Goal: Contribute content: Contribute content

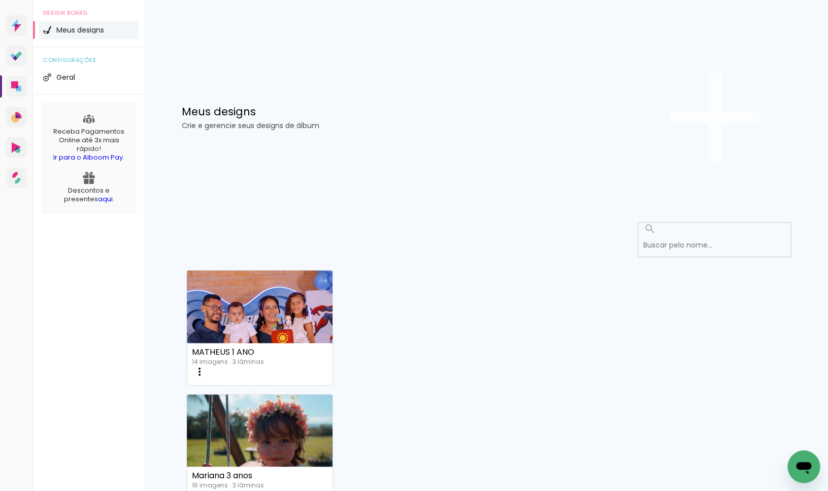
click at [692, 193] on span "Criar um design" at bounding box center [665, 198] width 53 height 10
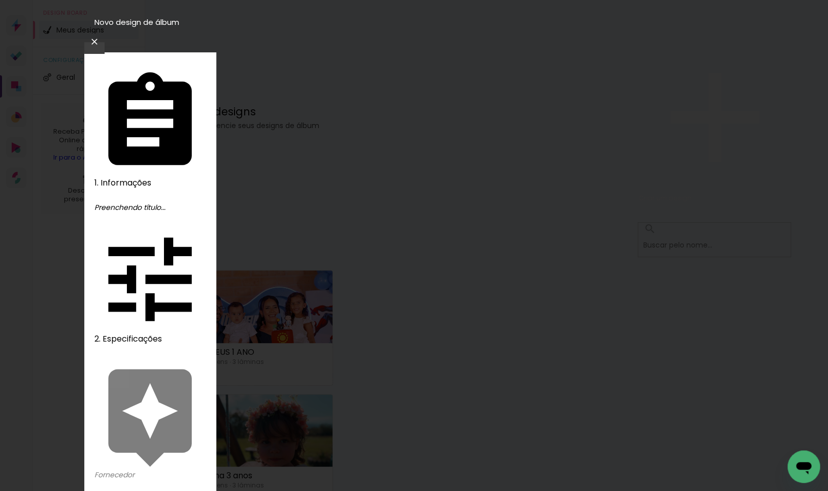
type input "BETINA 1 ANO"
type paper-input "BETINA 1 ANO"
click at [0, 0] on slot "Avançar" at bounding box center [0, 0] width 0 height 0
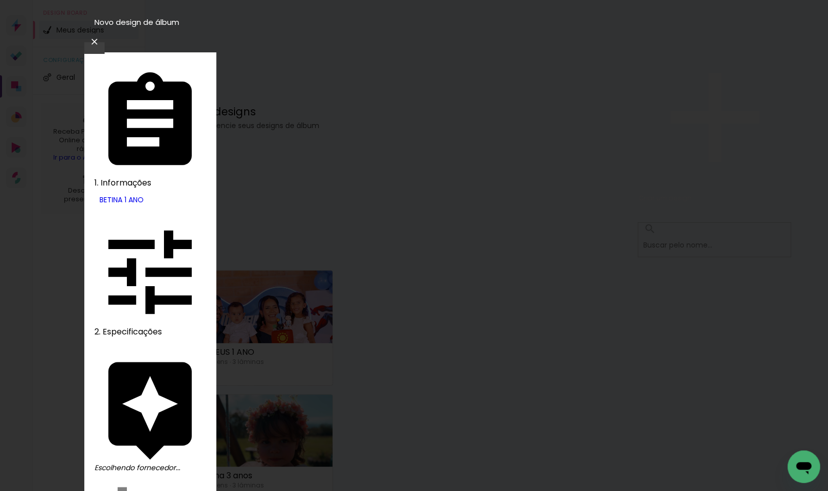
drag, startPoint x: 647, startPoint y: 151, endPoint x: 697, endPoint y: 81, distance: 86.2
click at [0, 0] on slot "Avançar" at bounding box center [0, 0] width 0 height 0
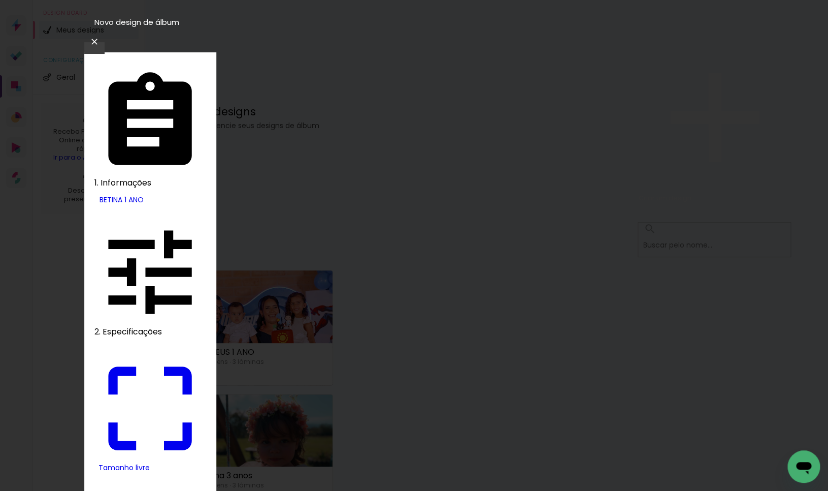
drag, startPoint x: 227, startPoint y: 292, endPoint x: 257, endPoint y: 292, distance: 30.5
type input "9"
type paper-input "9"
drag, startPoint x: 475, startPoint y: 285, endPoint x: 514, endPoint y: 282, distance: 38.7
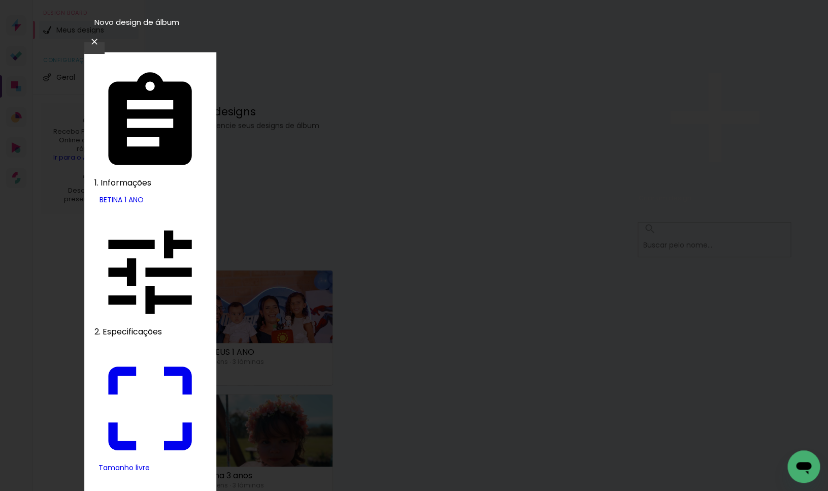
type input "18"
type input "4"
type paper-input "4"
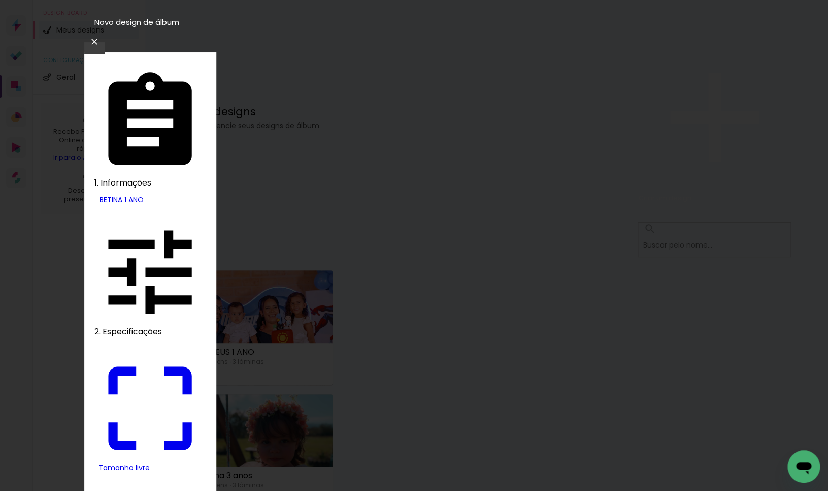
type input "3"
type paper-input "3"
type input "2"
type paper-input "2"
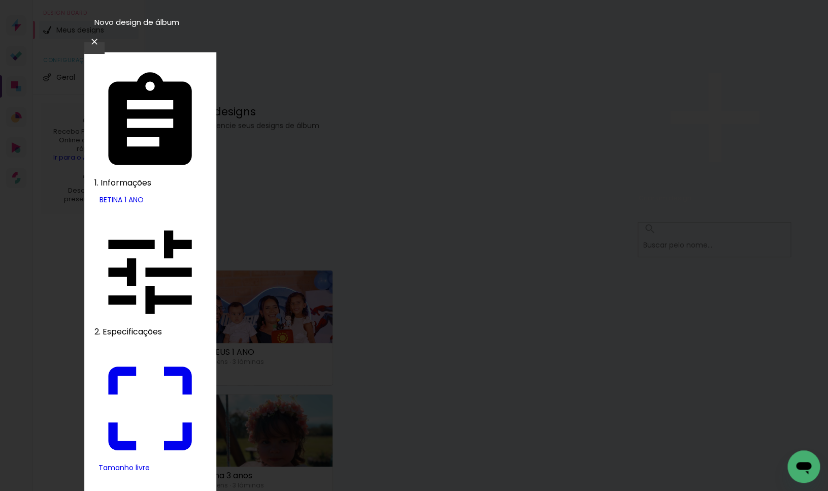
type input "1"
type paper-input "1"
drag, startPoint x: 691, startPoint y: 156, endPoint x: 697, endPoint y: 157, distance: 6.6
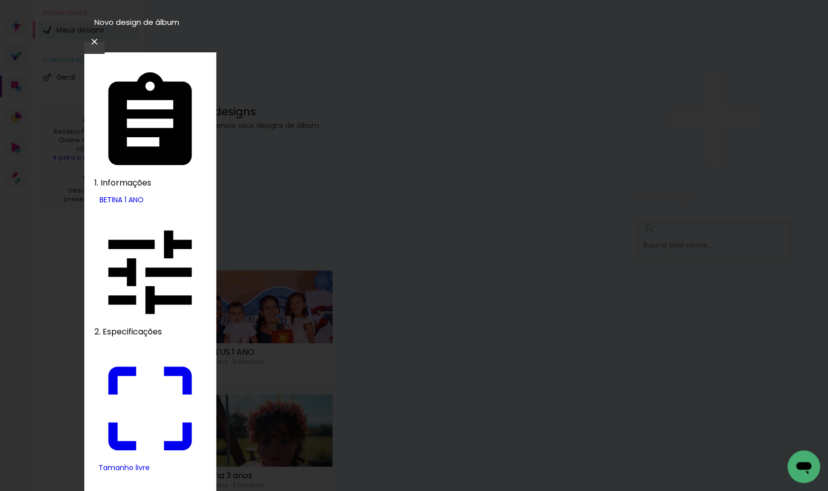
type input "0"
type input "18"
type paper-input "18"
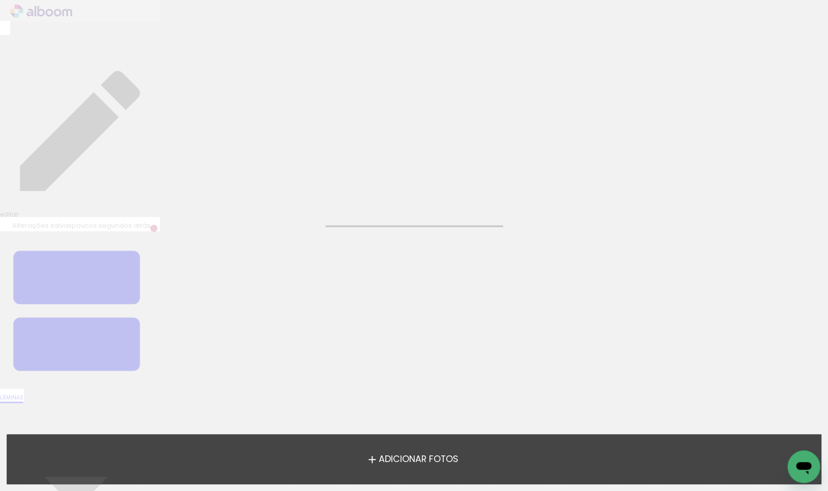
click at [429, 454] on span "Adicionar Fotos" at bounding box center [418, 458] width 80 height 9
click at [0, 0] on input "file" at bounding box center [0, 0] width 0 height 0
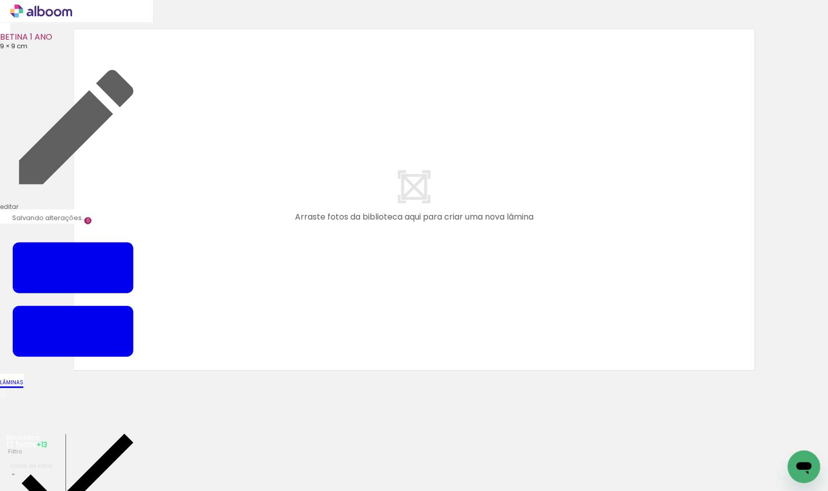
scroll to position [12, 0]
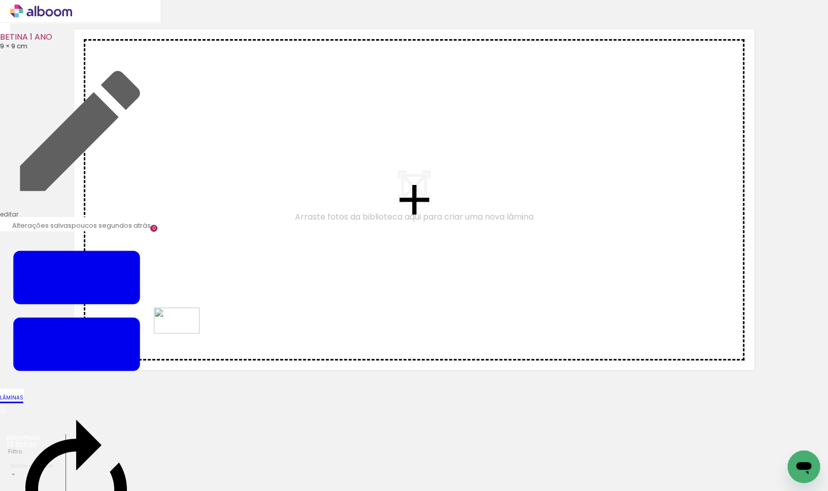
drag, startPoint x: 168, startPoint y: 459, endPoint x: 184, endPoint y: 338, distance: 122.4
click at [184, 338] on quentale-workspace at bounding box center [414, 245] width 828 height 491
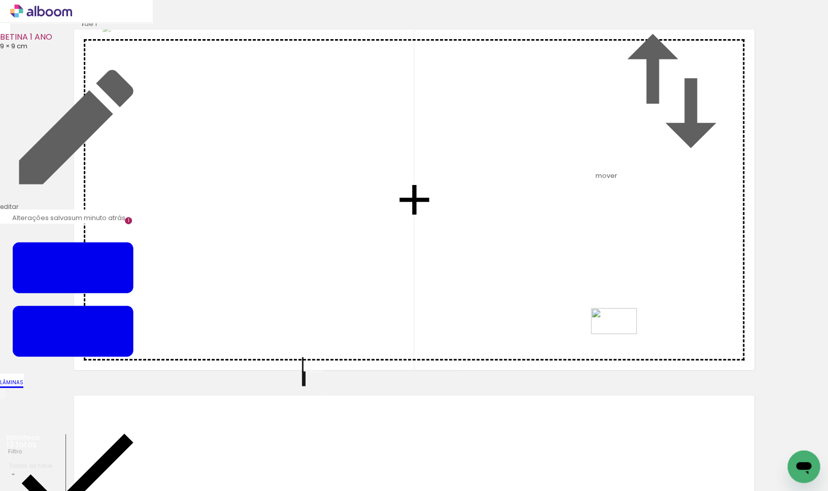
drag, startPoint x: 773, startPoint y: 459, endPoint x: 609, endPoint y: 312, distance: 219.7
click at [609, 312] on quentale-workspace at bounding box center [414, 245] width 828 height 491
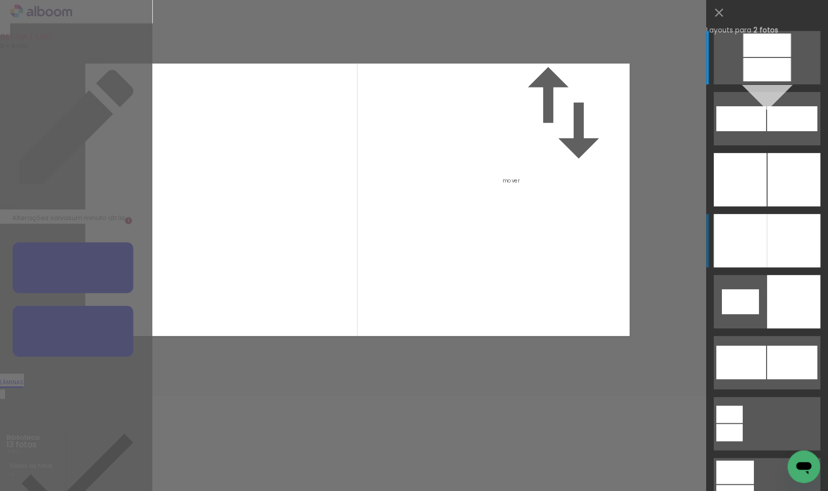
click at [753, 250] on div at bounding box center [740, 240] width 53 height 53
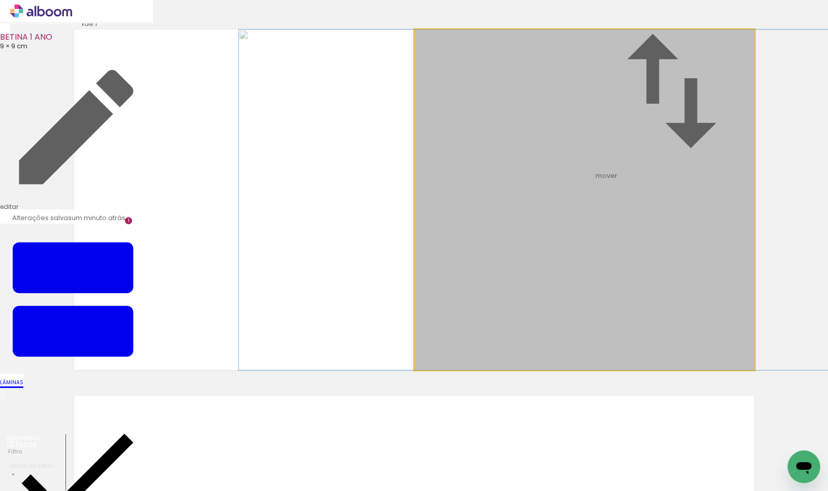
drag, startPoint x: 634, startPoint y: 273, endPoint x: 591, endPoint y: 275, distance: 43.2
click at [591, 275] on album-spread "1 de 1" at bounding box center [414, 199] width 680 height 340
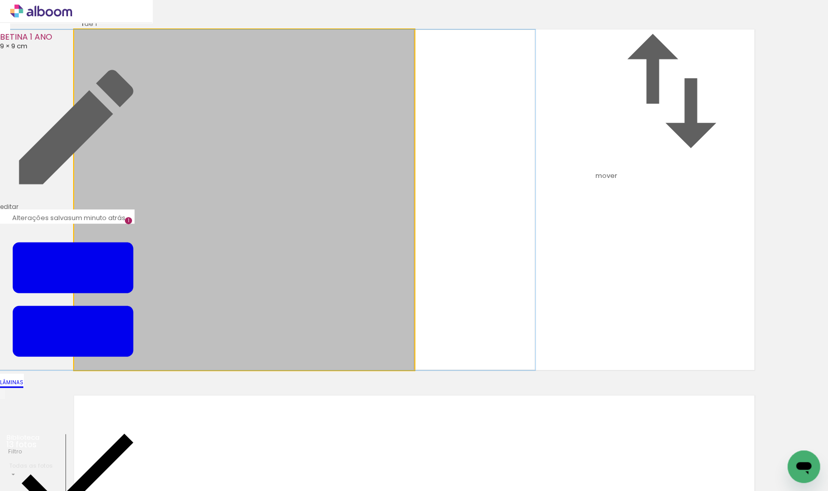
drag, startPoint x: 329, startPoint y: 272, endPoint x: 316, endPoint y: 272, distance: 12.7
click at [317, 272] on album-spread "1 de 1" at bounding box center [414, 199] width 680 height 340
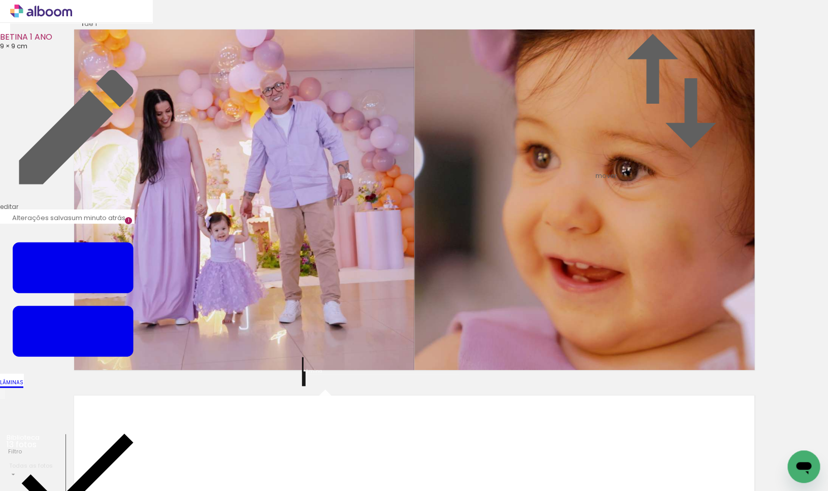
scroll to position [300, 0]
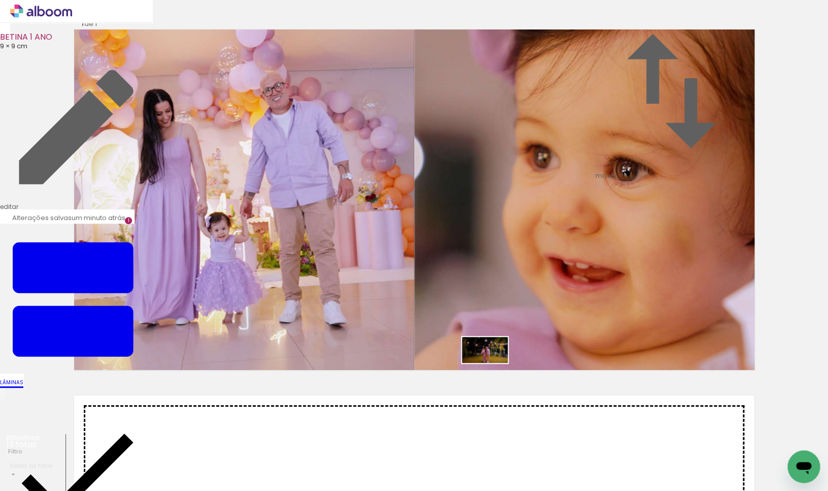
drag, startPoint x: 724, startPoint y: 460, endPoint x: 492, endPoint y: 367, distance: 249.3
click at [492, 367] on quentale-workspace at bounding box center [414, 245] width 828 height 491
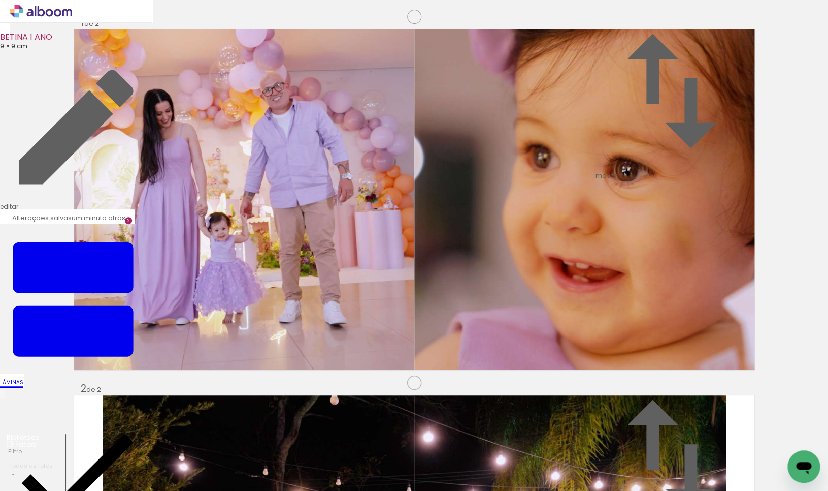
scroll to position [377, 0]
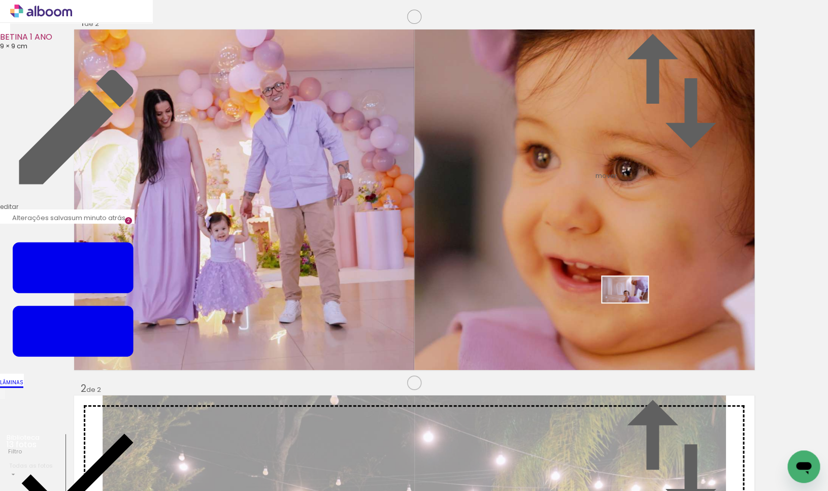
drag, startPoint x: 515, startPoint y: 463, endPoint x: 598, endPoint y: 333, distance: 154.1
click at [633, 307] on quentale-workspace at bounding box center [414, 245] width 828 height 491
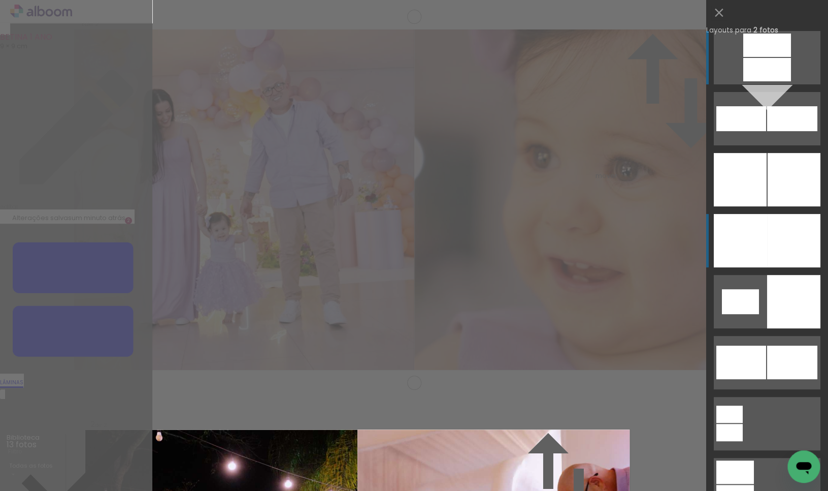
click at [789, 231] on div at bounding box center [793, 240] width 53 height 53
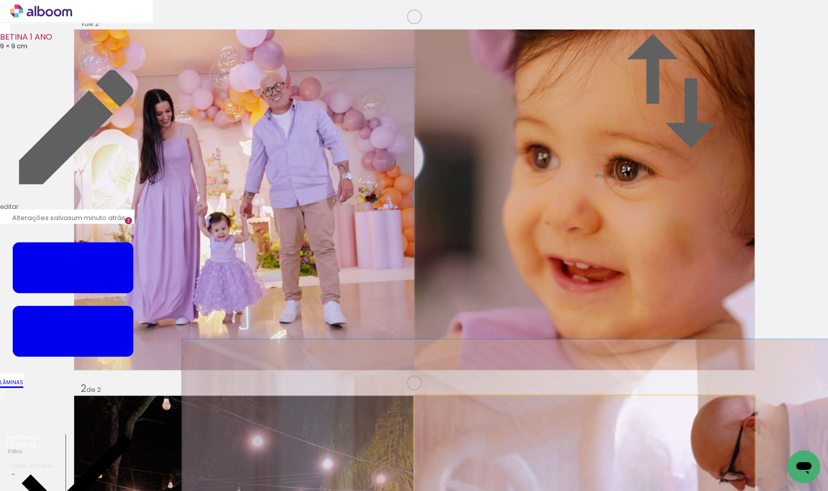
type paper-slider "133"
drag, startPoint x: 437, startPoint y: 78, endPoint x: 492, endPoint y: 145, distance: 86.5
click at [448, 402] on div at bounding box center [449, 406] width 9 height 9
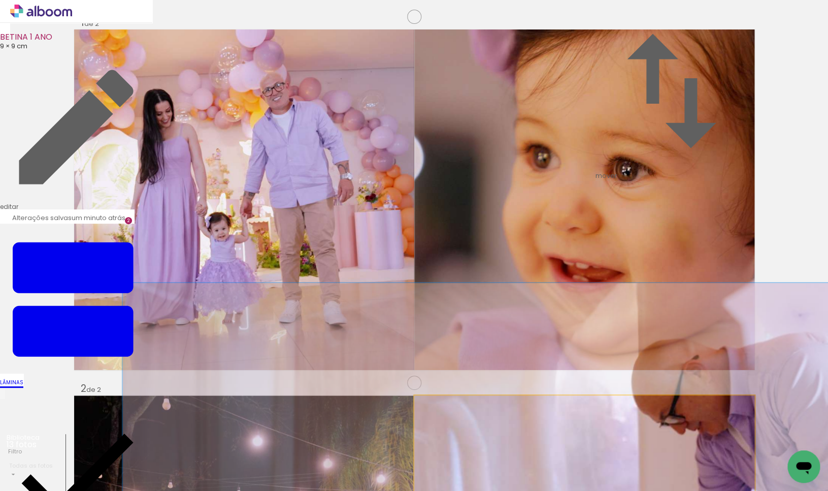
drag, startPoint x: 567, startPoint y: 209, endPoint x: 507, endPoint y: 124, distance: 104.0
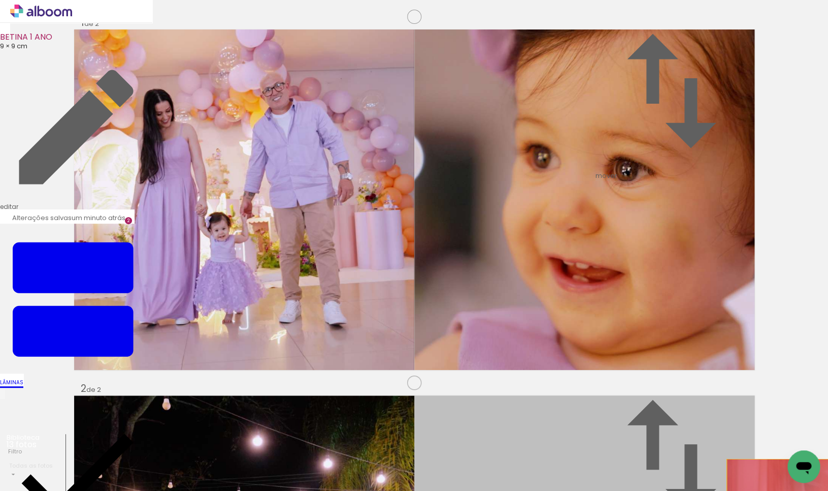
drag, startPoint x: 537, startPoint y: 180, endPoint x: 795, endPoint y: 201, distance: 258.8
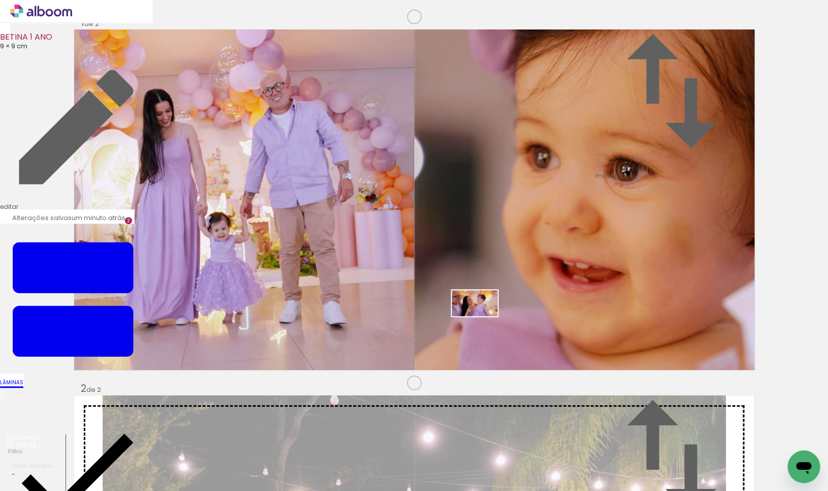
drag, startPoint x: 216, startPoint y: 461, endPoint x: 495, endPoint y: 314, distance: 315.0
click at [495, 314] on quentale-workspace at bounding box center [414, 245] width 828 height 491
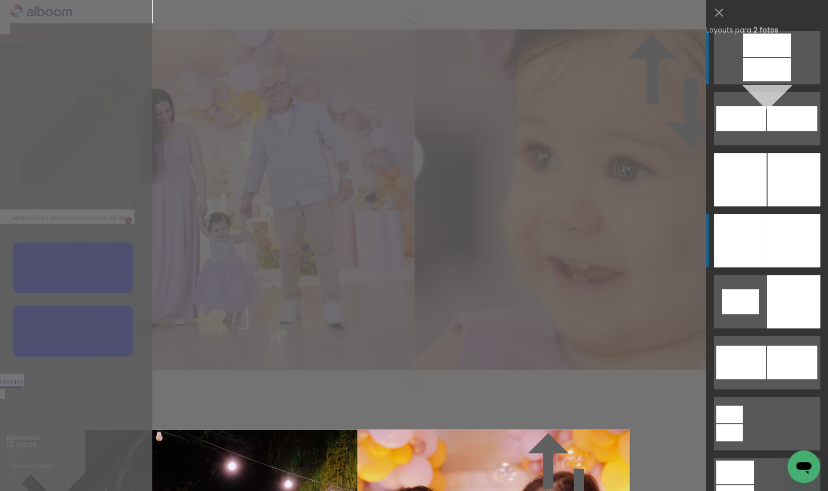
click at [749, 239] on div at bounding box center [740, 240] width 53 height 53
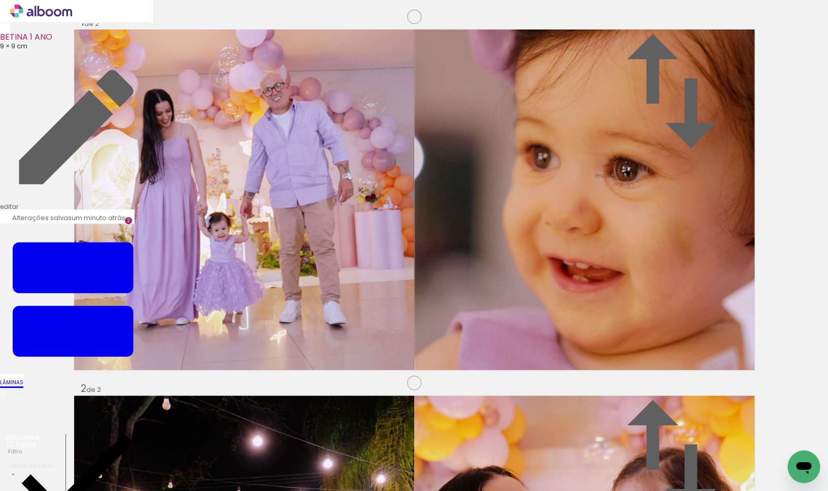
scroll to position [761, 0]
drag, startPoint x: 668, startPoint y: 463, endPoint x: 323, endPoint y: 327, distance: 370.4
click at [323, 327] on quentale-workspace at bounding box center [414, 245] width 828 height 491
drag, startPoint x: 437, startPoint y: 465, endPoint x: 655, endPoint y: 305, distance: 269.6
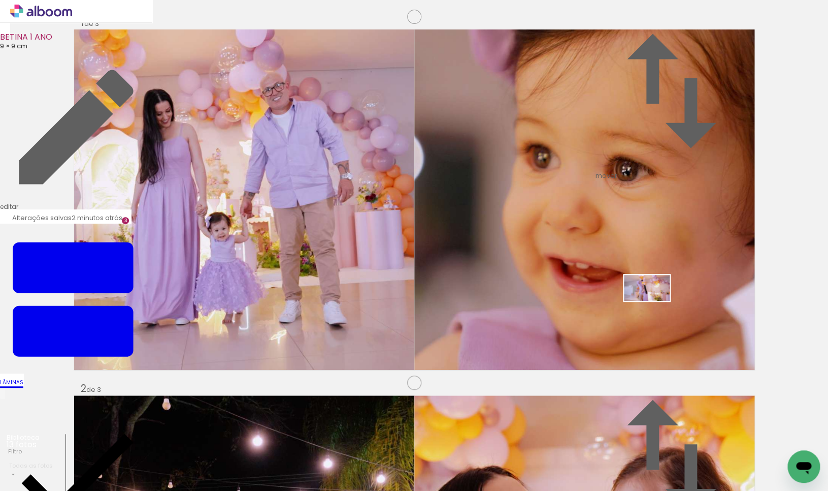
click at [655, 305] on quentale-workspace at bounding box center [414, 245] width 828 height 491
drag, startPoint x: 386, startPoint y: 200, endPoint x: 40, endPoint y: 197, distance: 346.3
drag, startPoint x: 394, startPoint y: 463, endPoint x: 601, endPoint y: 285, distance: 272.3
click at [601, 285] on quentale-workspace at bounding box center [414, 245] width 828 height 491
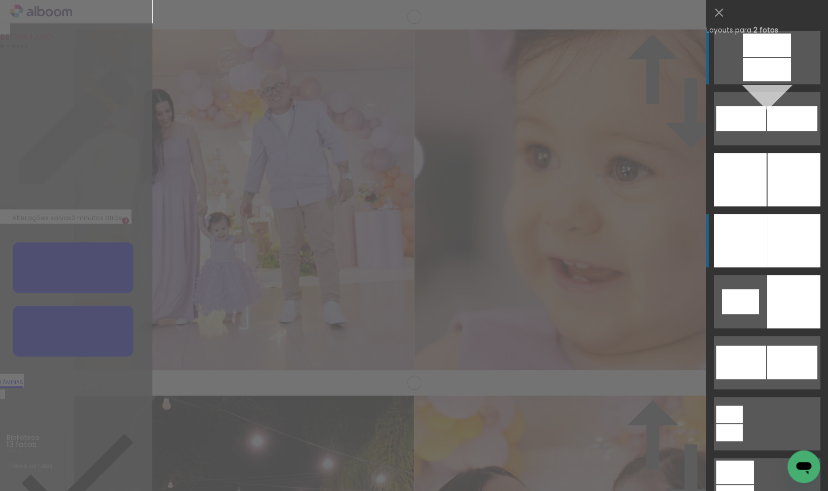
click at [769, 243] on div at bounding box center [793, 240] width 53 height 53
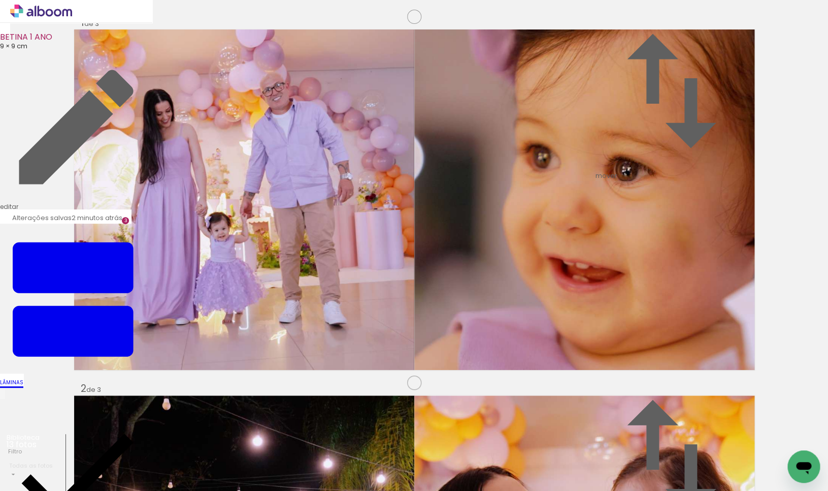
drag, startPoint x: 581, startPoint y: 266, endPoint x: 793, endPoint y: 239, distance: 213.4
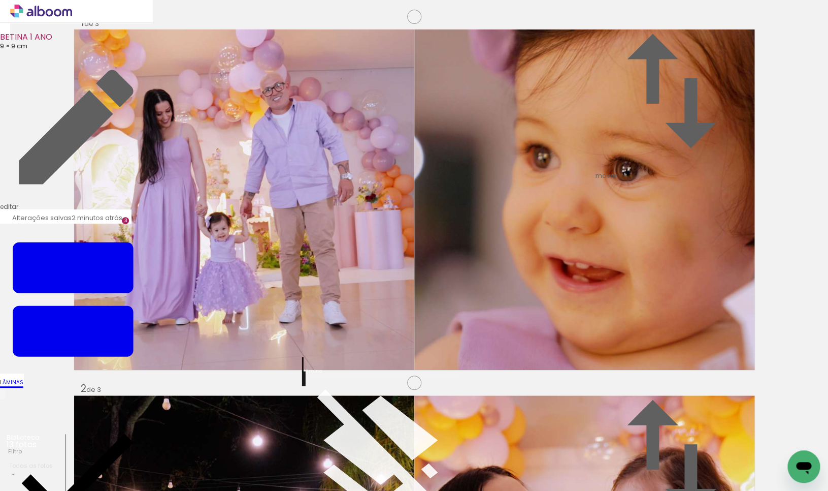
scroll to position [823, 0]
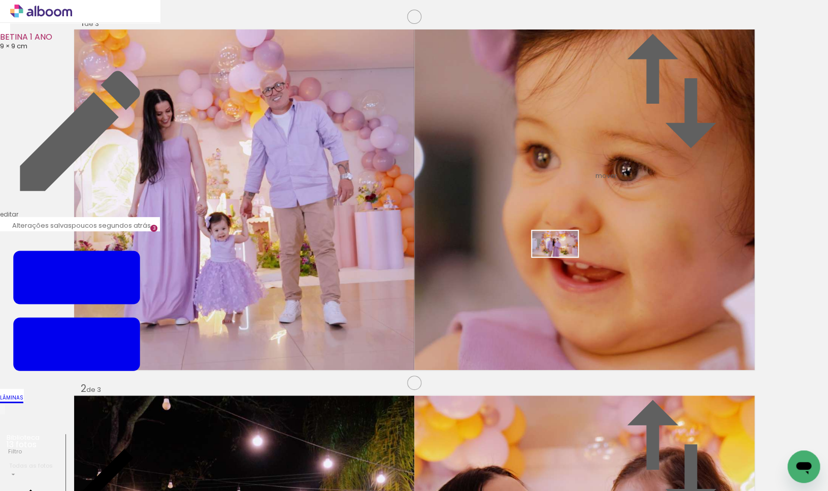
drag, startPoint x: 275, startPoint y: 462, endPoint x: 563, endPoint y: 261, distance: 350.8
click at [563, 261] on quentale-workspace at bounding box center [414, 245] width 828 height 491
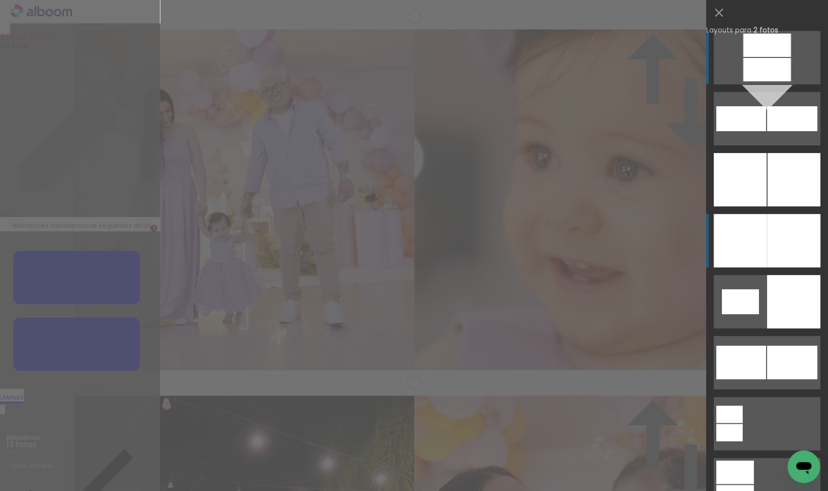
scroll to position [743, 0]
click at [758, 242] on div at bounding box center [740, 240] width 53 height 53
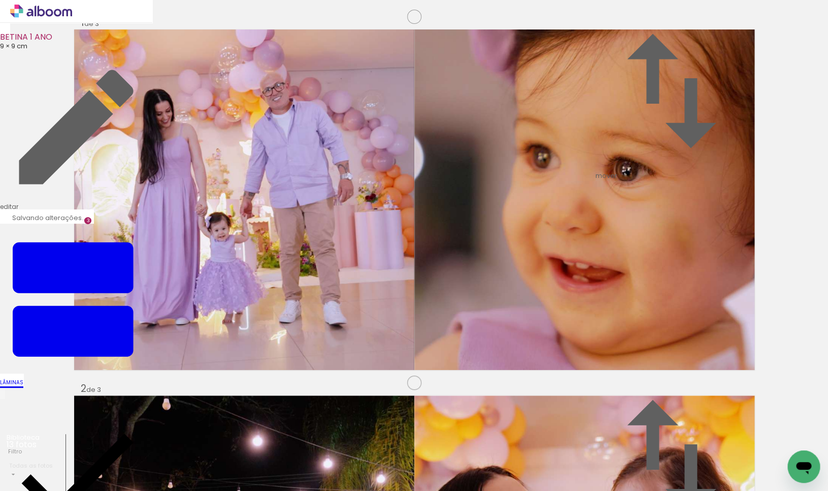
drag, startPoint x: 243, startPoint y: 248, endPoint x: 311, endPoint y: 248, distance: 67.5
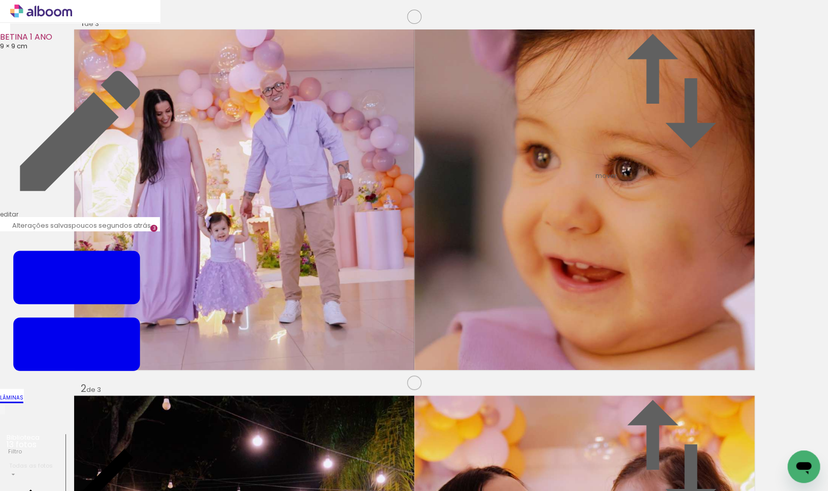
drag, startPoint x: 229, startPoint y: 277, endPoint x: 535, endPoint y: 245, distance: 307.9
click at [0, 0] on slot at bounding box center [0, 0] width 0 height 0
drag, startPoint x: 589, startPoint y: 253, endPoint x: 631, endPoint y: 250, distance: 42.2
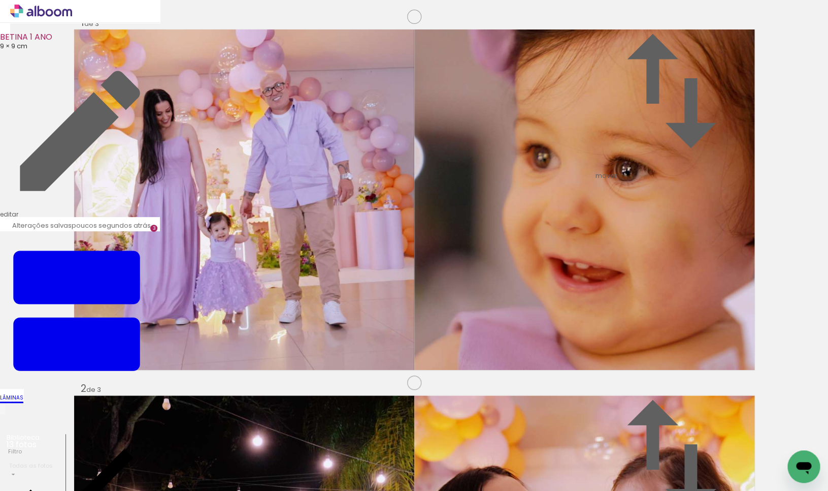
drag, startPoint x: 297, startPoint y: 246, endPoint x: 306, endPoint y: 245, distance: 9.2
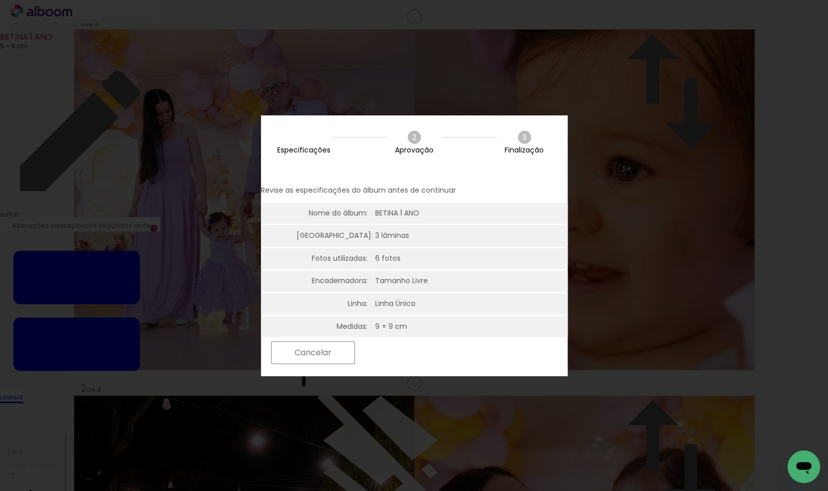
click at [0, 0] on slot "Próximo" at bounding box center [0, 0] width 0 height 0
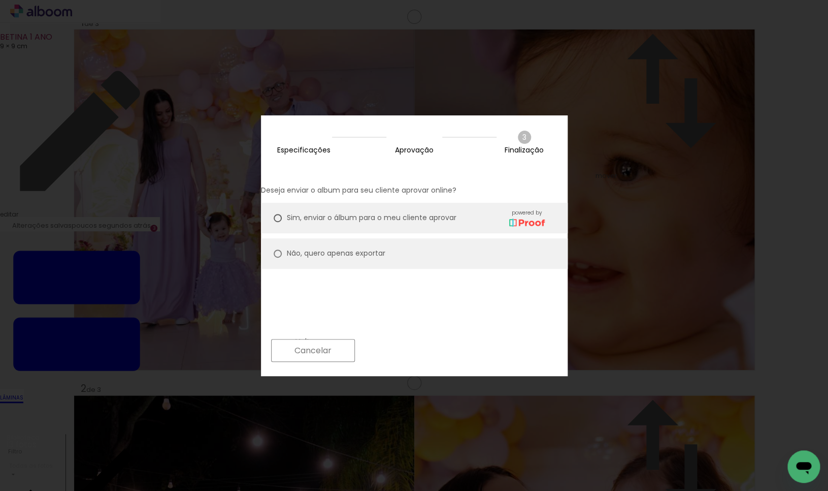
click at [0, 0] on slot "Não, quero apenas exportar" at bounding box center [0, 0] width 0 height 0
type paper-radio-button "on"
click at [0, 0] on slot "Próximo" at bounding box center [0, 0] width 0 height 0
type input "Alta, 300 DPI"
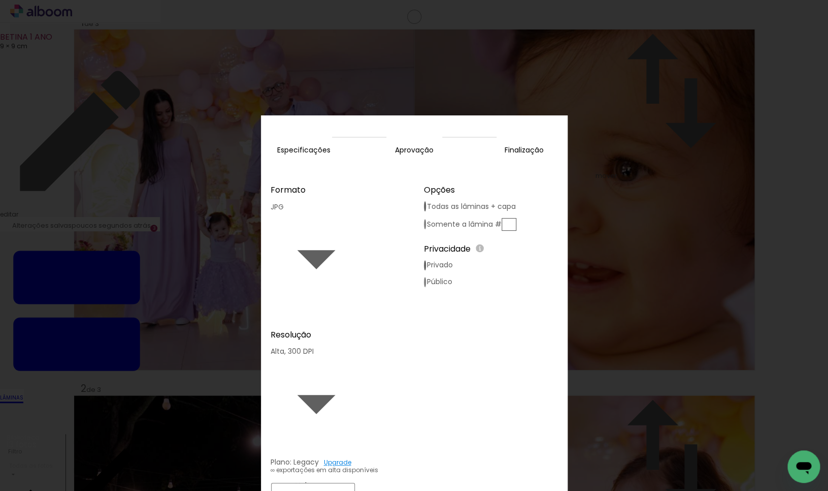
click at [0, 0] on slot "Exportar" at bounding box center [0, 0] width 0 height 0
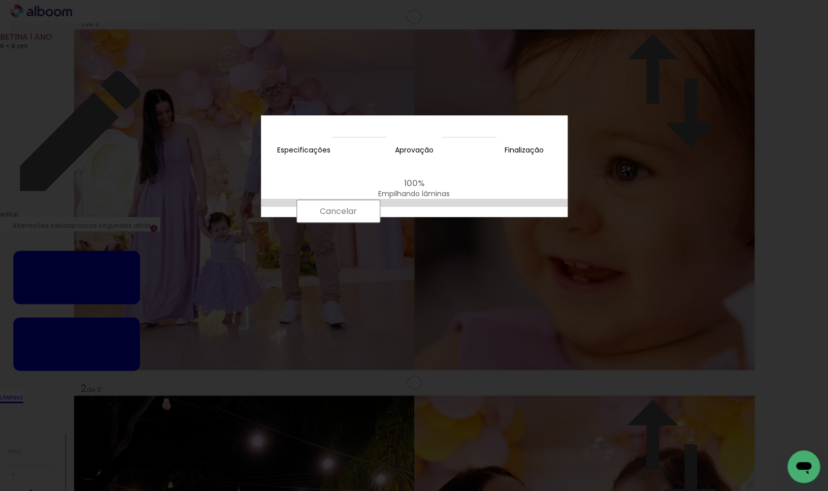
click at [512, 199] on div "100% Empilhando lâminas" at bounding box center [414, 200] width 307 height 64
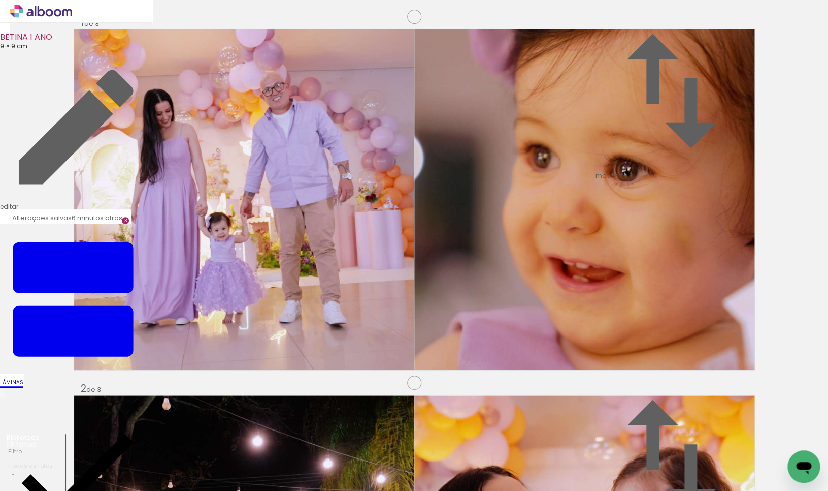
click at [45, 33] on div "BETINA 1 ANO" at bounding box center [76, 38] width 152 height 10
click at [29, 9] on icon at bounding box center [41, 11] width 62 height 13
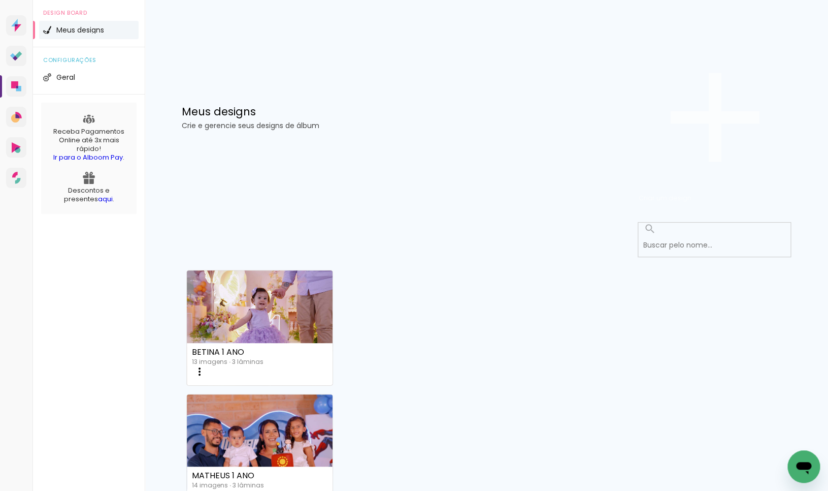
click at [692, 193] on span "Criar um design" at bounding box center [665, 198] width 53 height 10
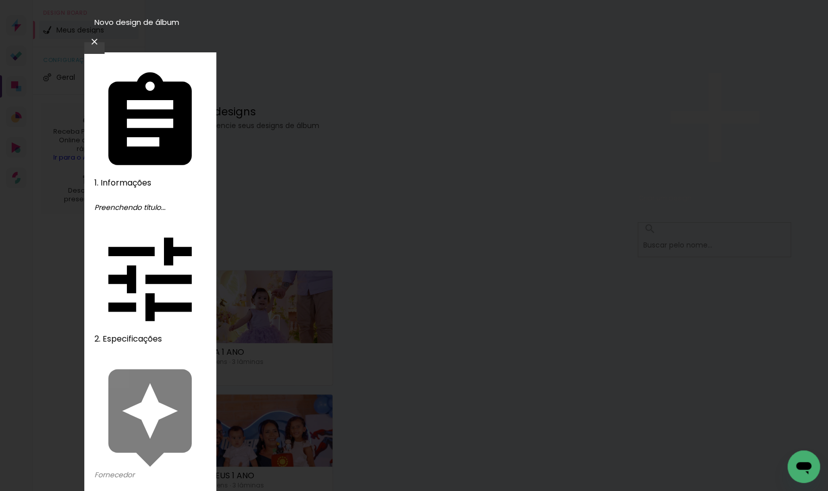
type input "ANTONELLA E VALENTINA 3 ANOS"
type paper-input "ANTONELLA E VALENTINA 3 ANOS"
click at [0, 0] on slot "Avançar" at bounding box center [0, 0] width 0 height 0
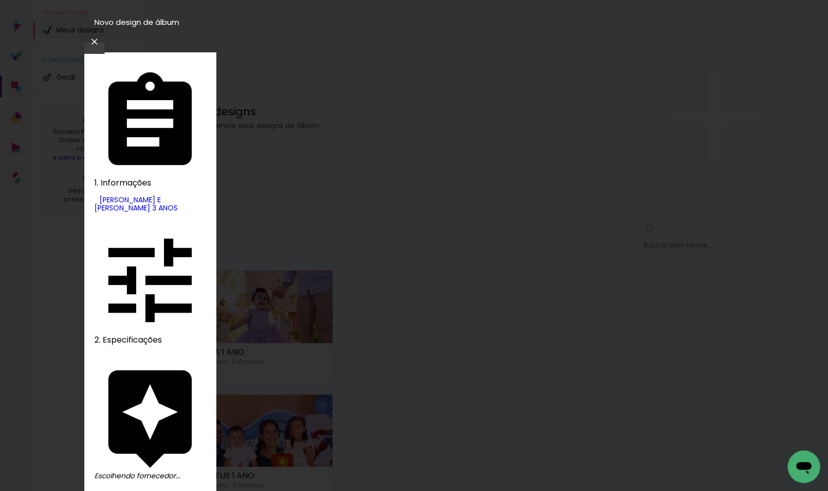
click at [0, 0] on slot "Avançar" at bounding box center [0, 0] width 0 height 0
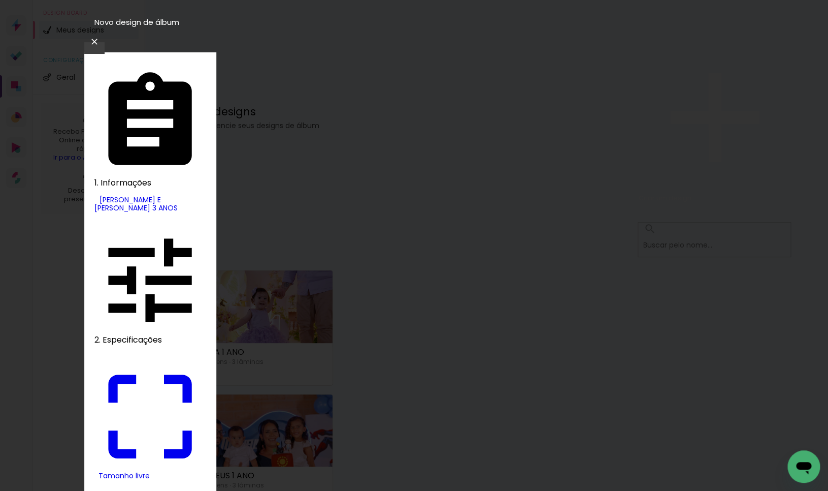
drag, startPoint x: 226, startPoint y: 287, endPoint x: 257, endPoint y: 286, distance: 30.5
type input "9"
type paper-input "9"
drag, startPoint x: 474, startPoint y: 280, endPoint x: 528, endPoint y: 277, distance: 54.4
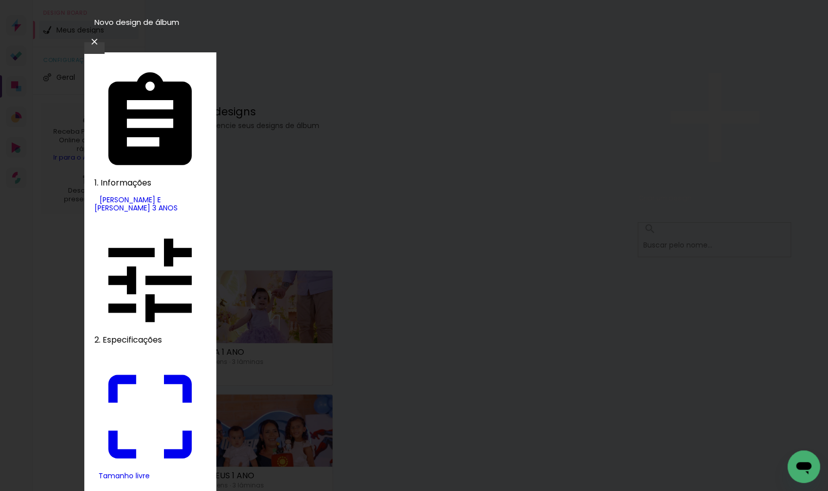
type input "18"
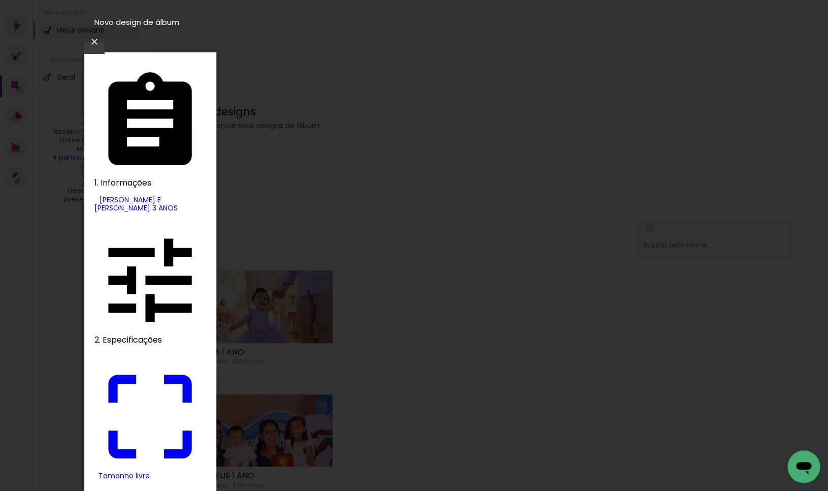
scroll to position [77, 0]
type input "4"
type paper-input "4"
type input "3"
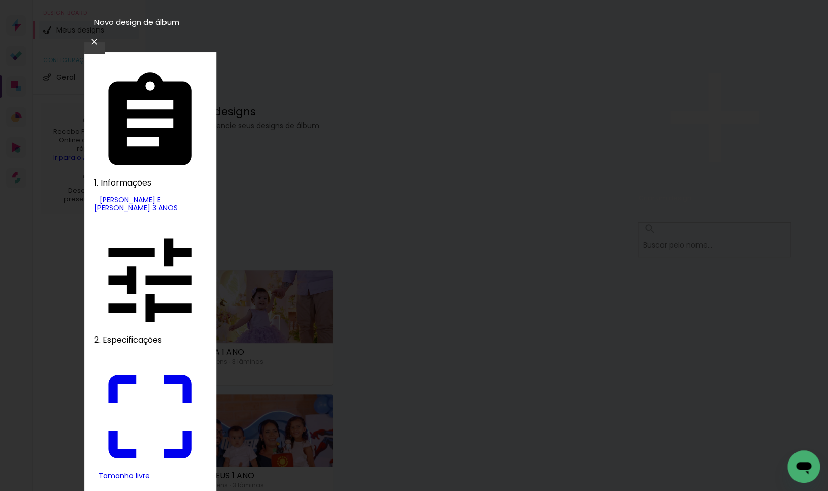
type paper-input "3"
type input "2"
type paper-input "2"
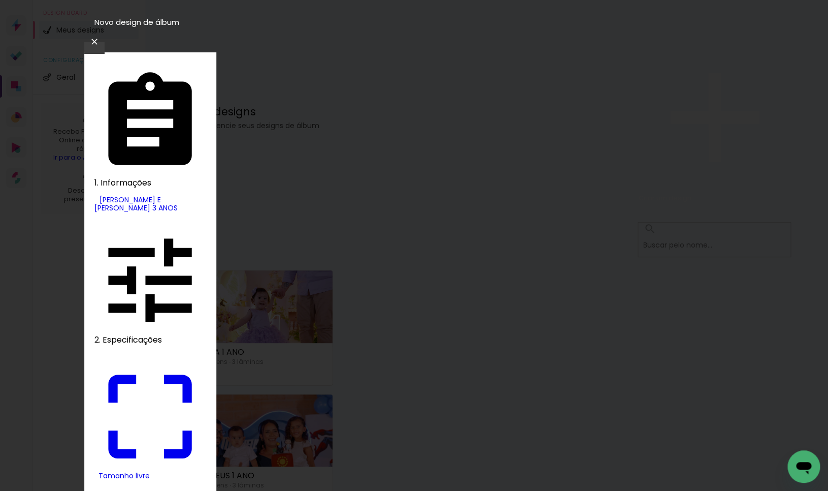
type input "1"
type paper-input "1"
type input "0"
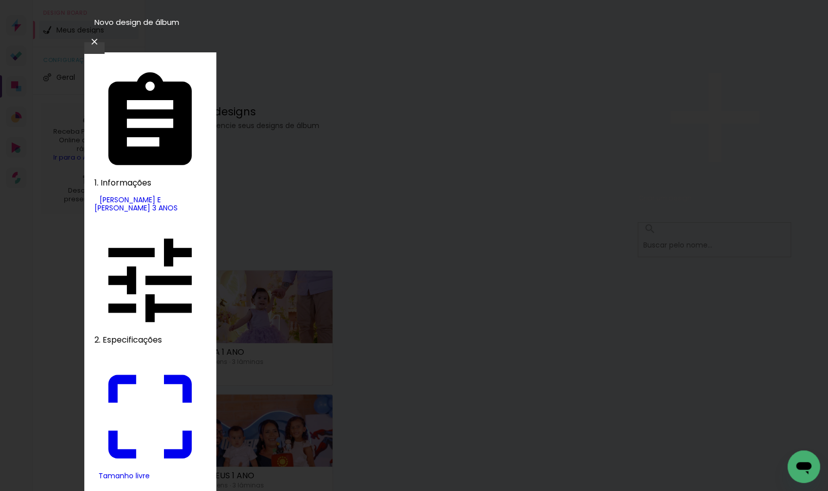
type input "18"
type paper-input "18"
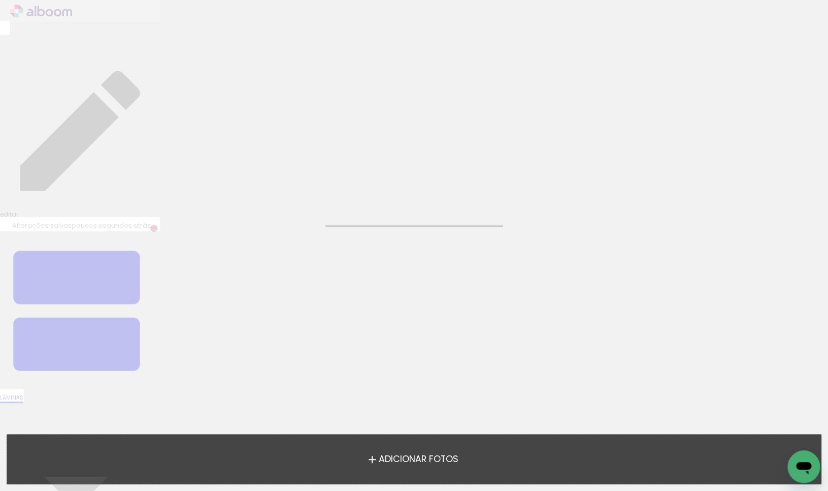
click at [436, 458] on span "Adicionar Fotos" at bounding box center [418, 458] width 80 height 9
click at [0, 0] on input "file" at bounding box center [0, 0] width 0 height 0
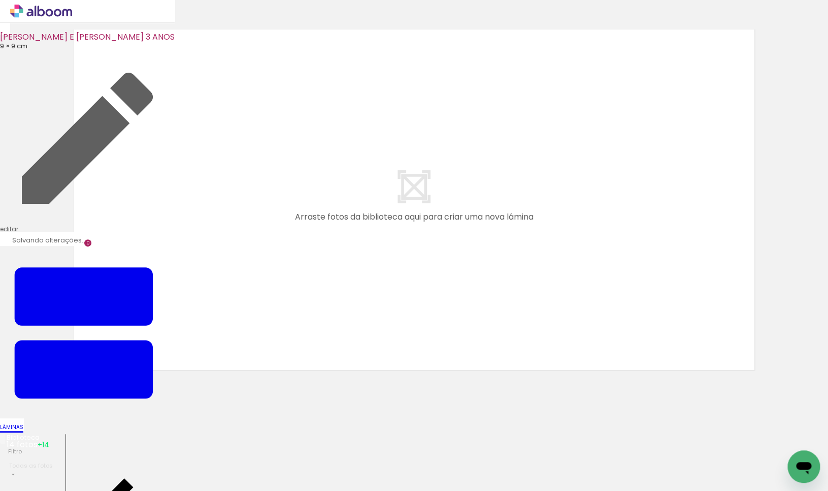
scroll to position [12, 0]
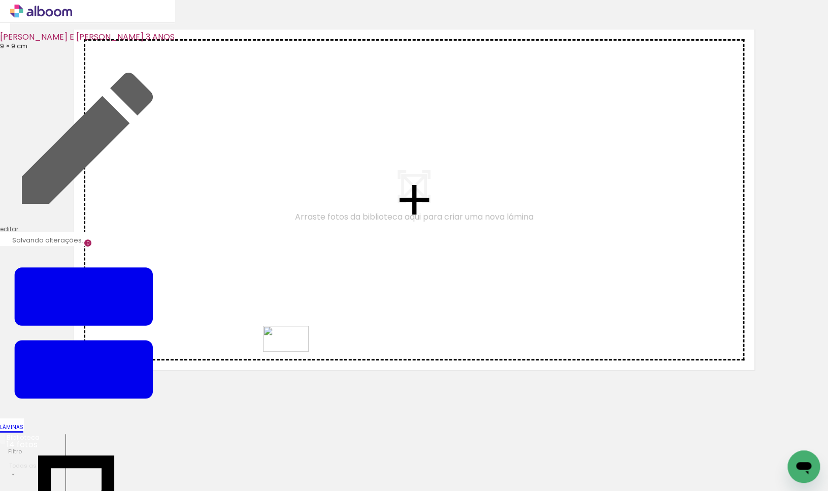
drag, startPoint x: 274, startPoint y: 466, endPoint x: 298, endPoint y: 343, distance: 125.7
click at [298, 343] on quentale-workspace at bounding box center [414, 245] width 828 height 491
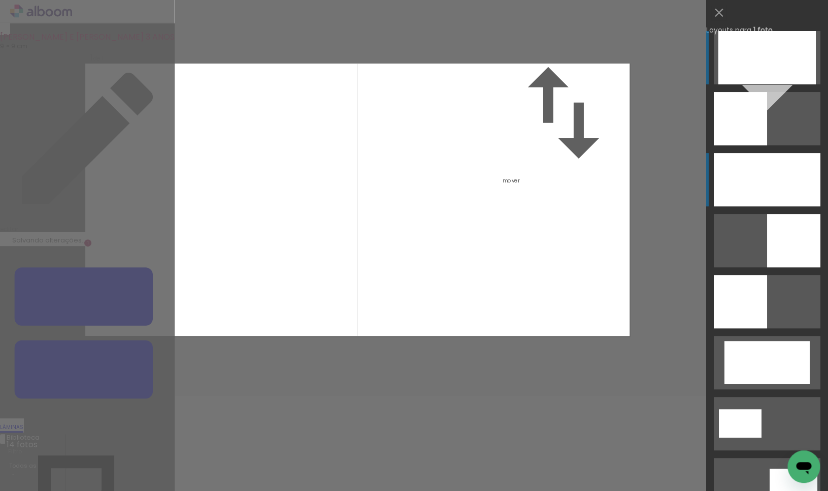
click at [768, 192] on div at bounding box center [767, 179] width 107 height 53
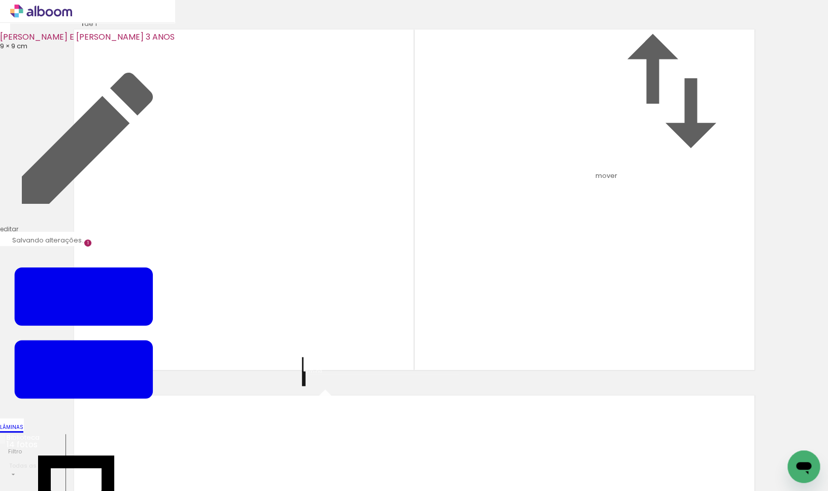
scroll to position [322, 0]
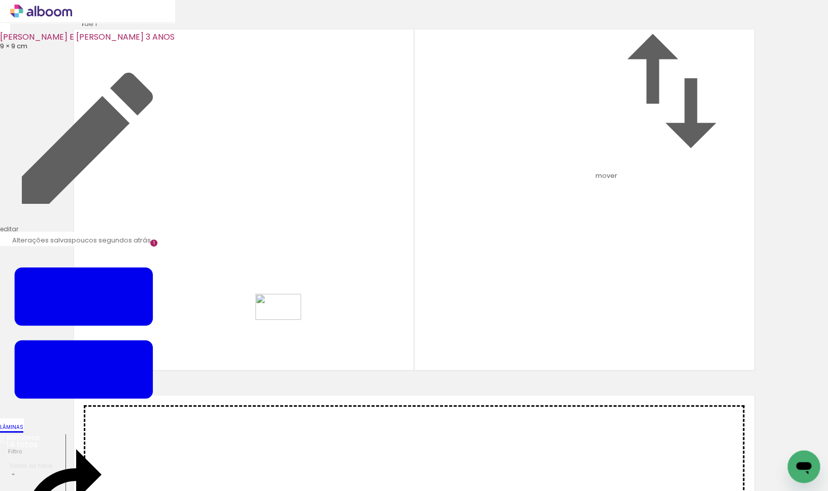
drag, startPoint x: 403, startPoint y: 465, endPoint x: 286, endPoint y: 324, distance: 183.2
click at [286, 324] on quentale-workspace at bounding box center [414, 245] width 828 height 491
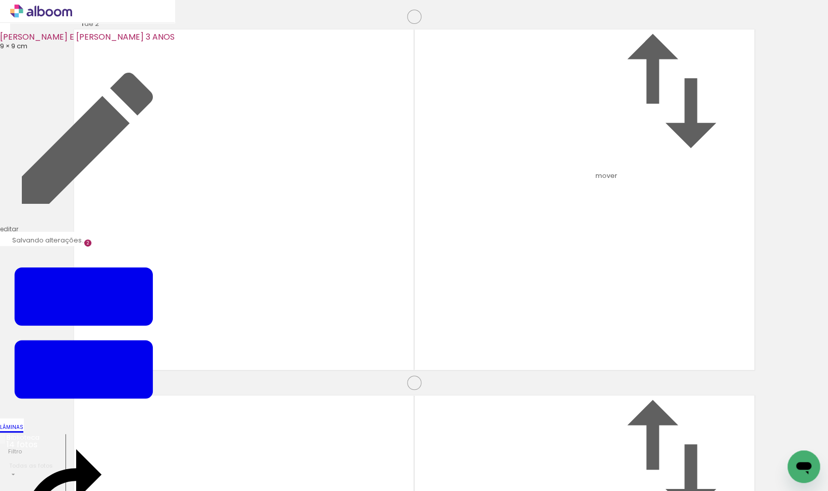
scroll to position [0, 14]
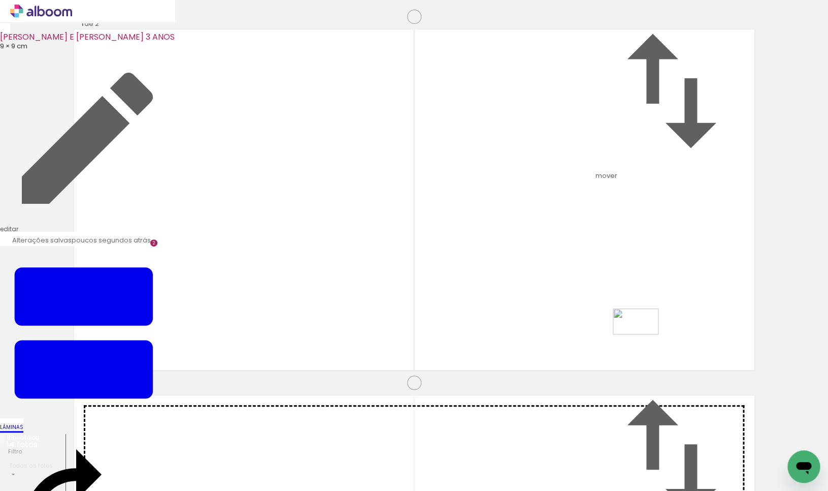
drag, startPoint x: 550, startPoint y: 466, endPoint x: 643, endPoint y: 339, distance: 157.6
click at [643, 339] on quentale-workspace at bounding box center [414, 245] width 828 height 491
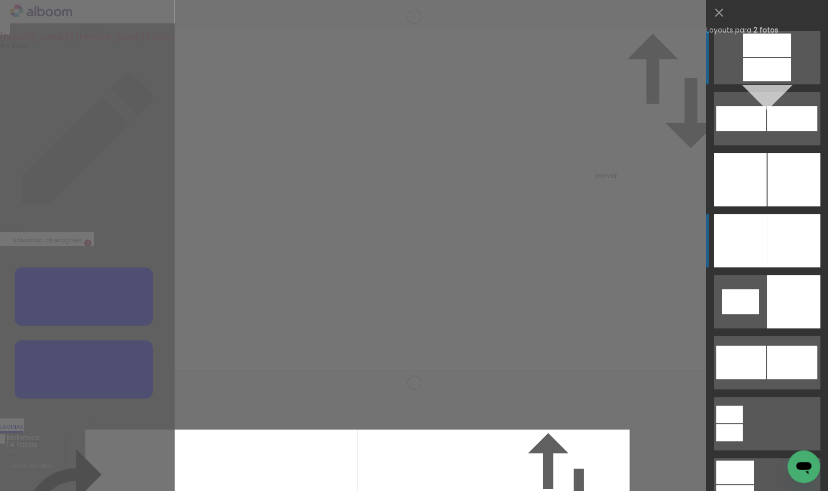
scroll to position [377, 0]
click at [754, 238] on div at bounding box center [740, 240] width 53 height 53
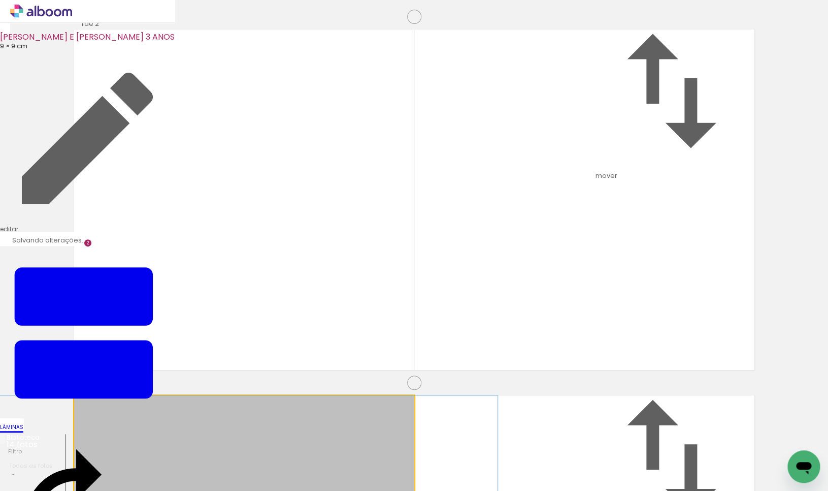
drag, startPoint x: 340, startPoint y: 268, endPoint x: 291, endPoint y: 263, distance: 49.0
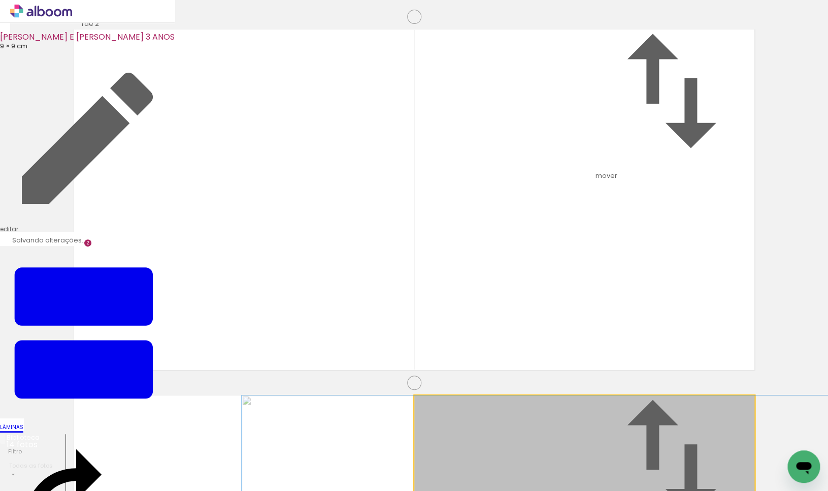
drag, startPoint x: 597, startPoint y: 264, endPoint x: 557, endPoint y: 264, distance: 40.6
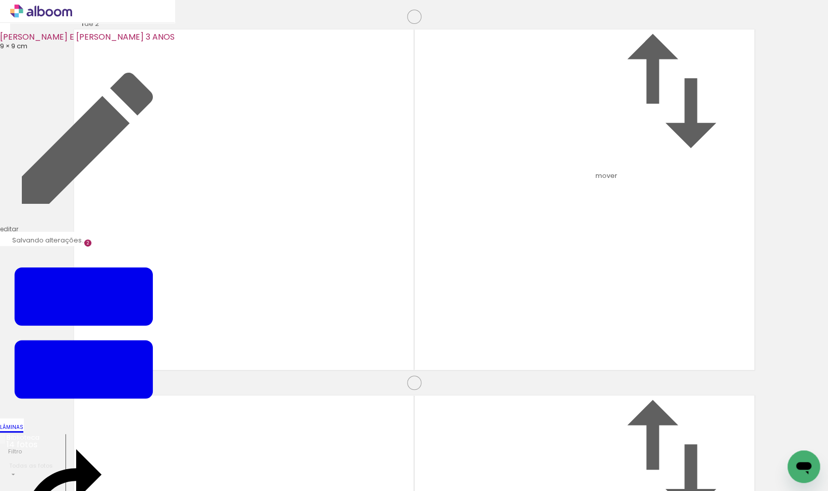
scroll to position [761, 0]
drag, startPoint x: 490, startPoint y: 465, endPoint x: 575, endPoint y: 325, distance: 162.9
click at [575, 325] on quentale-workspace at bounding box center [414, 245] width 828 height 491
drag, startPoint x: 682, startPoint y: 463, endPoint x: 483, endPoint y: 344, distance: 231.4
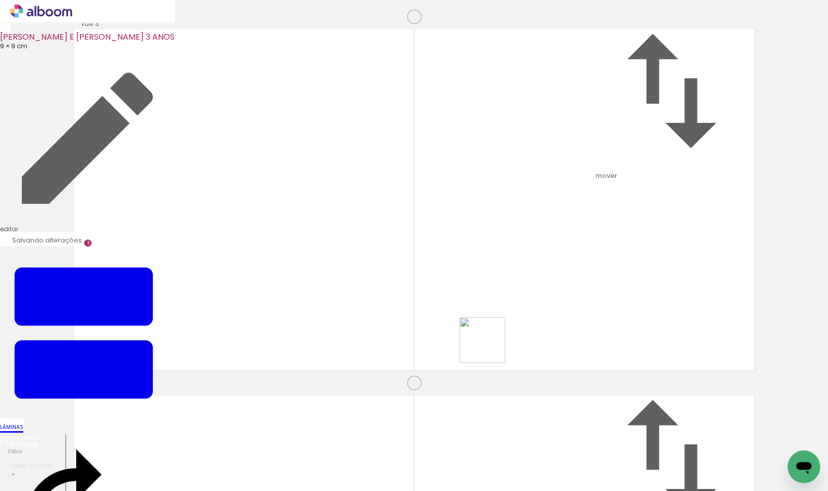
click at [483, 344] on quentale-workspace at bounding box center [414, 245] width 828 height 491
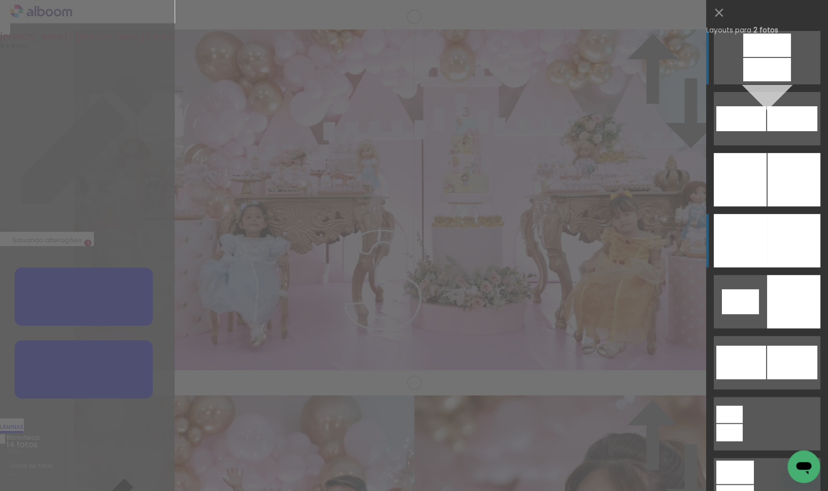
click at [762, 238] on div at bounding box center [740, 240] width 53 height 53
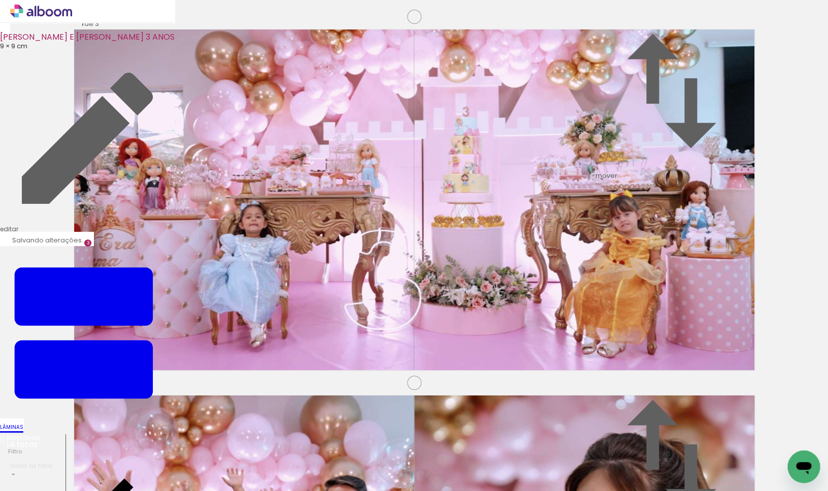
scroll to position [743, 0]
drag, startPoint x: 283, startPoint y: 243, endPoint x: 254, endPoint y: 243, distance: 29.5
drag, startPoint x: 530, startPoint y: 259, endPoint x: 556, endPoint y: 259, distance: 25.9
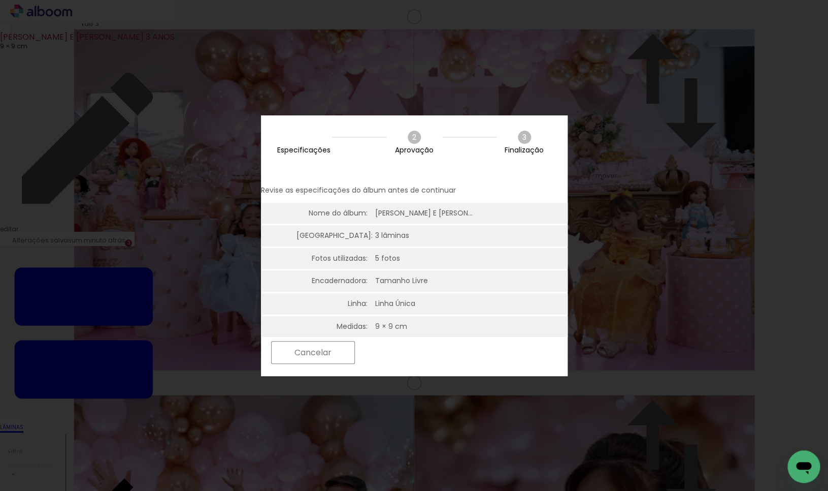
click at [0, 0] on slot "Próximo" at bounding box center [0, 0] width 0 height 0
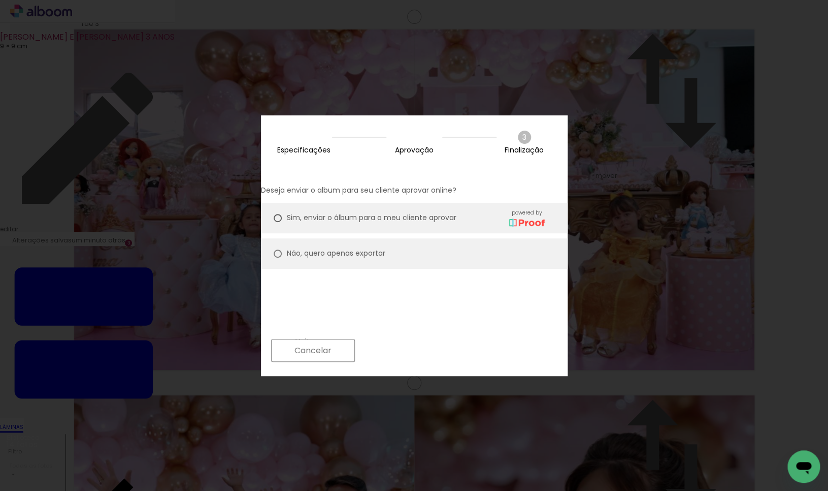
click at [0, 0] on slot "Não, quero apenas exportar" at bounding box center [0, 0] width 0 height 0
type paper-radio-button "on"
click at [0, 0] on slot "Próximo" at bounding box center [0, 0] width 0 height 0
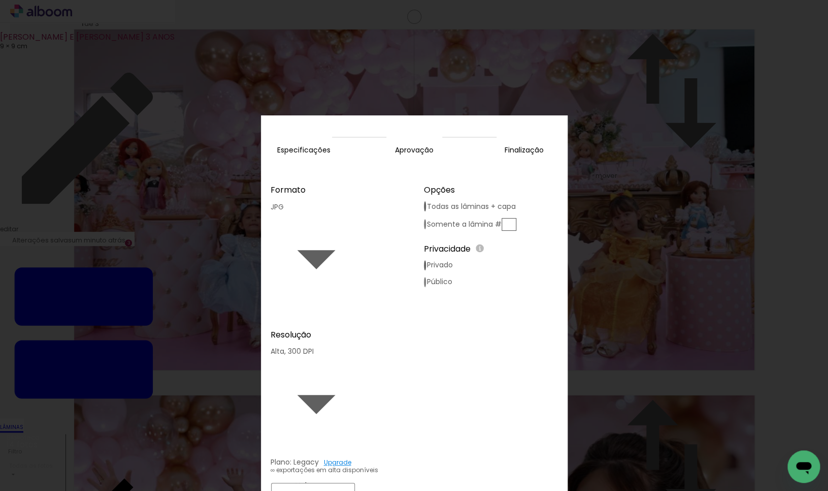
click at [441, 483] on paper-button "Exportar" at bounding box center [400, 494] width 81 height 22
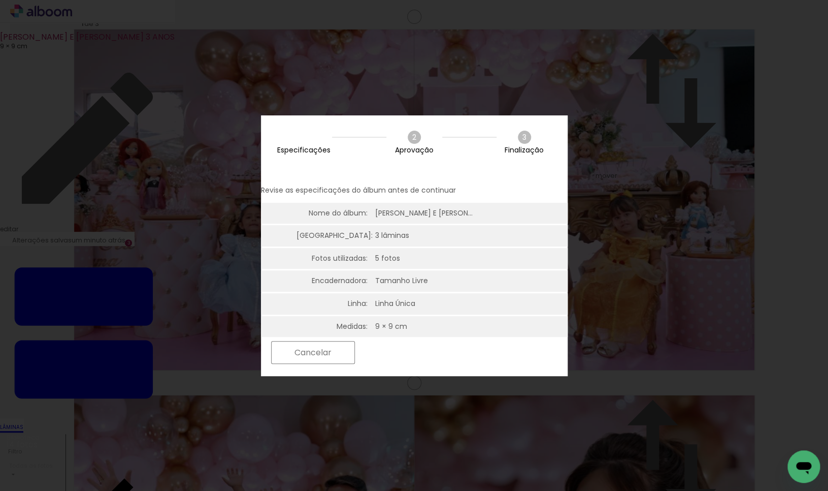
click at [0, 0] on slot "Próximo" at bounding box center [0, 0] width 0 height 0
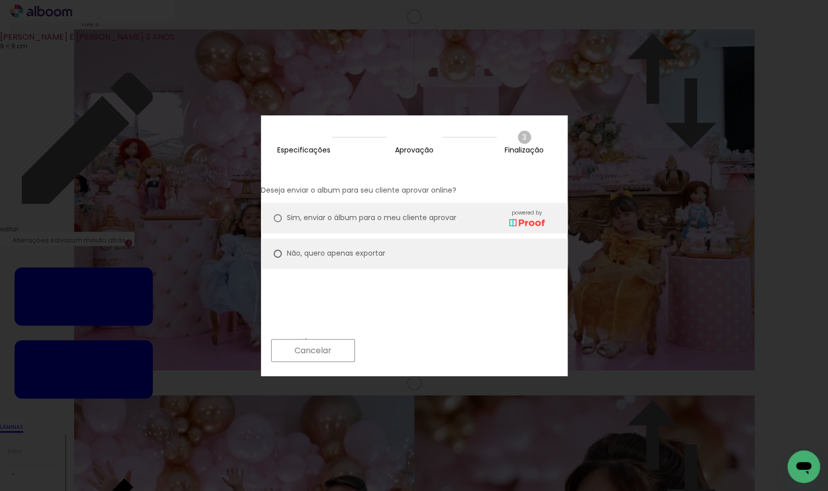
click at [0, 0] on slot "Próximo" at bounding box center [0, 0] width 0 height 0
type input "Alta, 300 DPI"
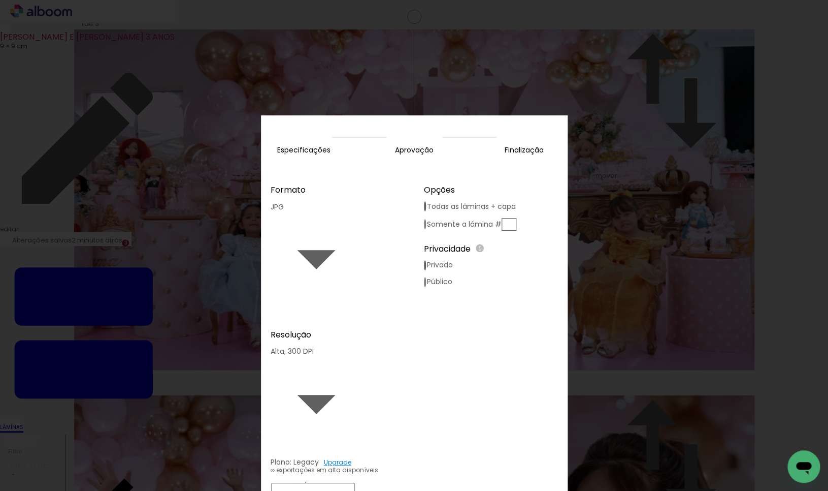
click at [441, 483] on paper-button "Exportar" at bounding box center [400, 494] width 81 height 22
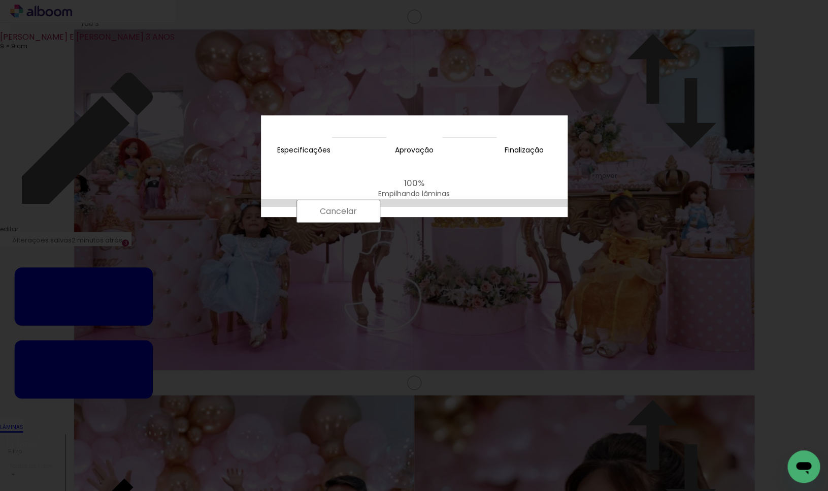
click at [501, 232] on div "100% Empilhando lâminas" at bounding box center [414, 200] width 307 height 64
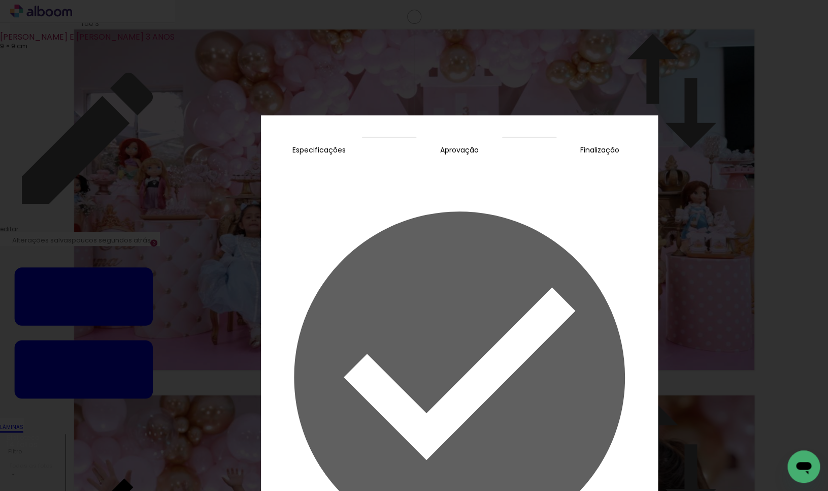
click at [0, 0] on slot "Concluir" at bounding box center [0, 0] width 0 height 0
